Goal: Check status: Check status

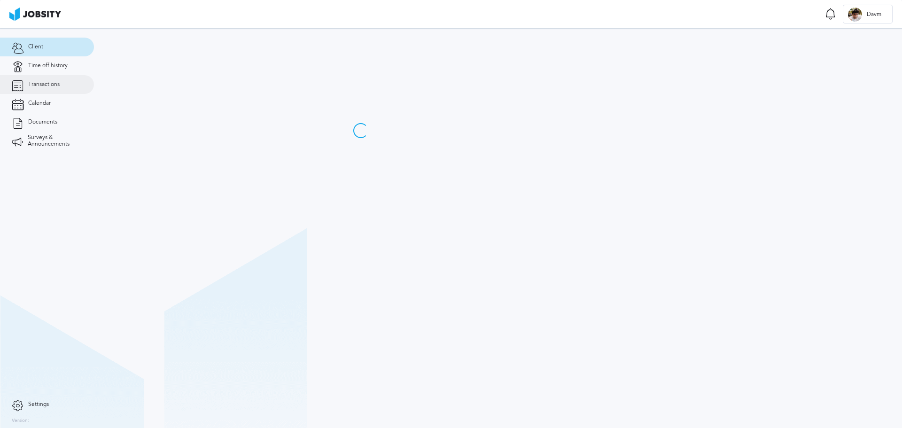
click at [38, 79] on link "Transactions" at bounding box center [47, 84] width 94 height 19
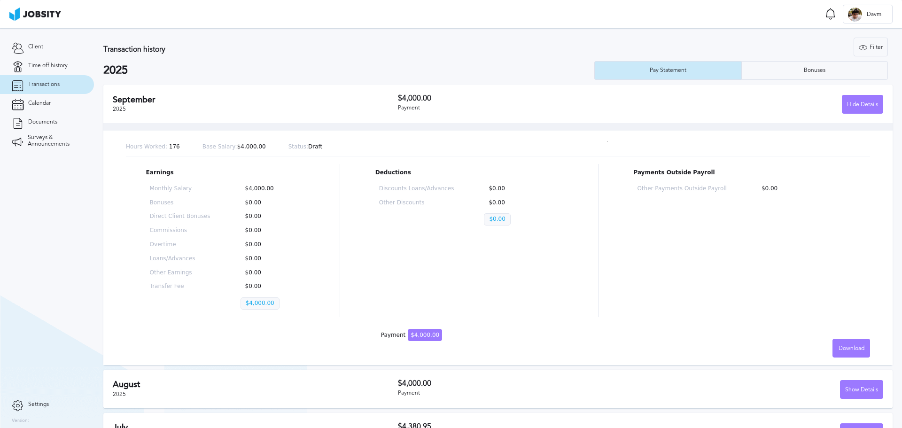
click at [371, 36] on section "Transaction history Filter Years 2025 2024 2025 Pay Statement Bonuses [DATE] $4…" at bounding box center [498, 242] width 808 height 428
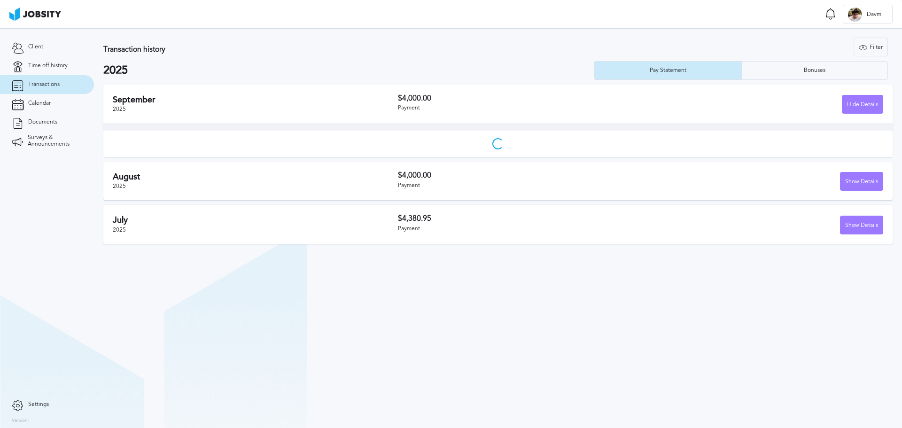
click at [414, 333] on section "Transaction history Filter Years 2025 2024 2025 Pay Statement Bonuses [DATE] $4…" at bounding box center [498, 228] width 808 height 400
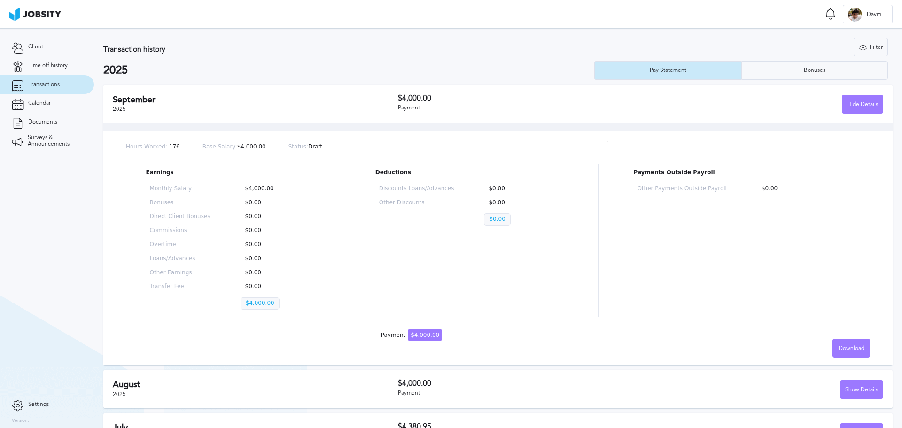
click at [413, 333] on span "$4,000.00" at bounding box center [425, 335] width 34 height 12
